Goal: Task Accomplishment & Management: Manage account settings

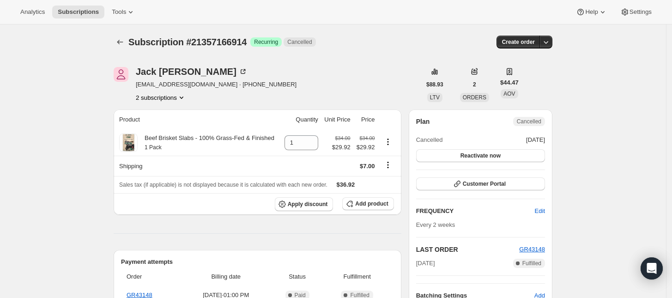
click at [181, 99] on icon "Product actions" at bounding box center [181, 97] width 9 height 9
click at [176, 111] on span "21357134146" at bounding box center [164, 114] width 64 height 9
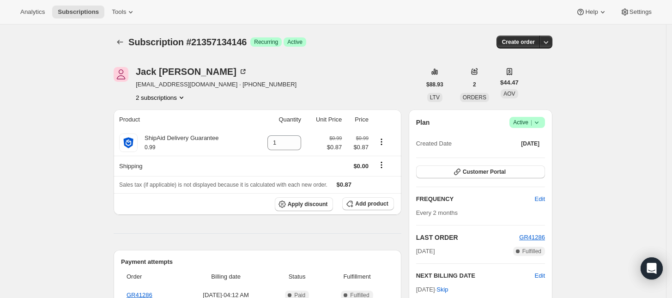
click at [530, 120] on span "Active |" at bounding box center [527, 122] width 28 height 9
click at [530, 151] on button "Cancel subscription" at bounding box center [531, 156] width 58 height 15
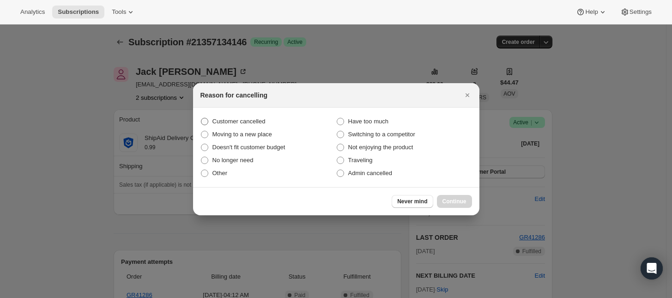
click at [265, 122] on label "Customer cancelled" at bounding box center [269, 121] width 136 height 13
click at [201, 118] on input "Customer cancelled" at bounding box center [201, 118] width 0 height 0
radio input "true"
click at [460, 196] on button "Continue" at bounding box center [454, 201] width 35 height 13
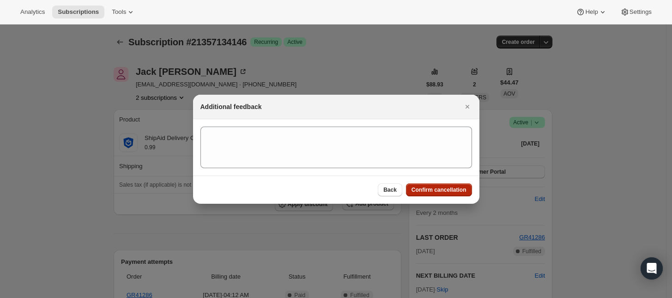
click at [456, 184] on button "Confirm cancellation" at bounding box center [439, 189] width 66 height 13
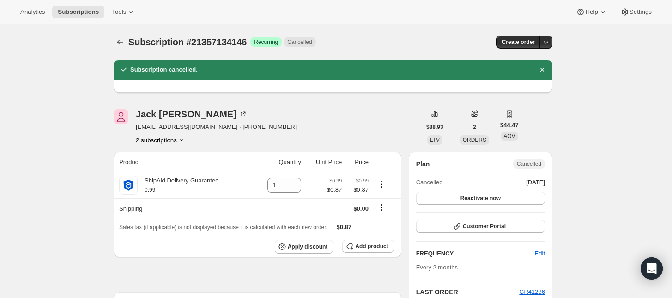
click at [181, 140] on icon "Product actions" at bounding box center [181, 139] width 9 height 9
click at [179, 169] on span "21357166914" at bounding box center [164, 173] width 64 height 9
click at [178, 139] on button "2 subscriptions" at bounding box center [161, 139] width 50 height 9
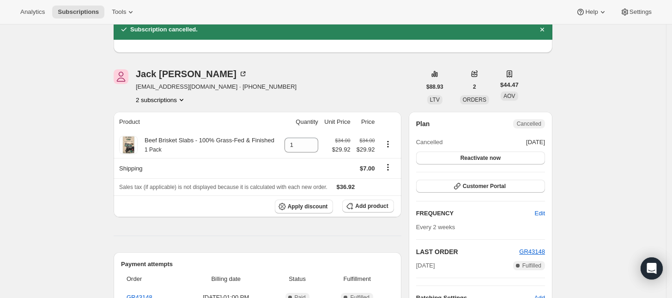
scroll to position [58, 0]
